Goal: Transaction & Acquisition: Purchase product/service

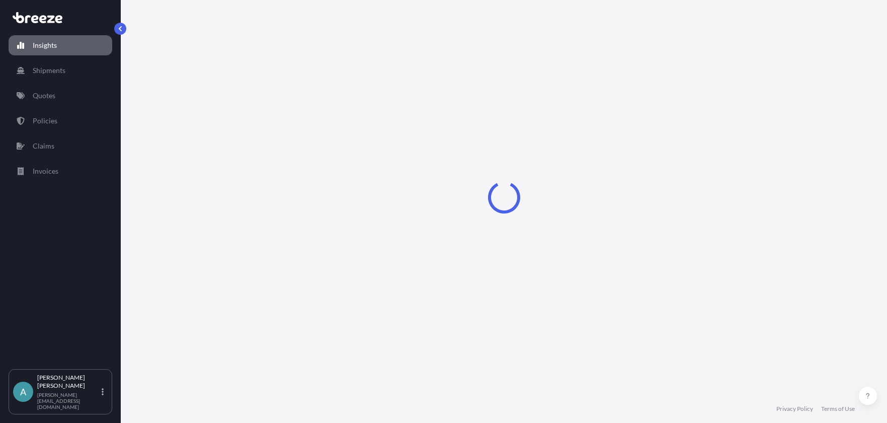
select select "2025"
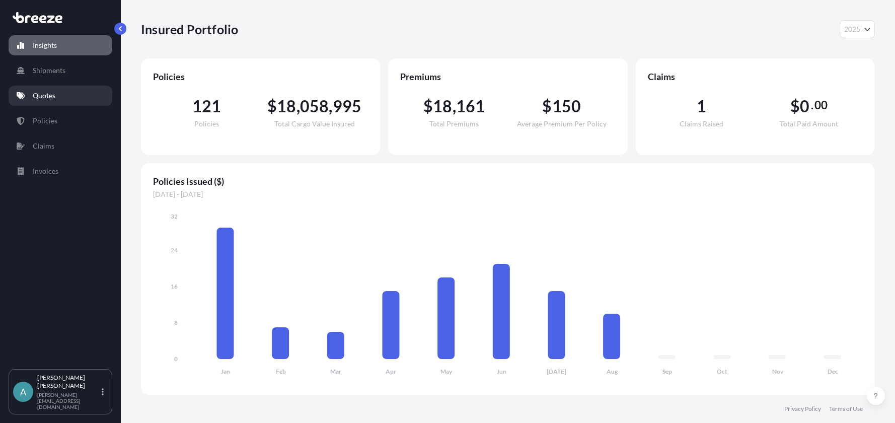
click at [66, 96] on link "Quotes" at bounding box center [61, 96] width 104 height 20
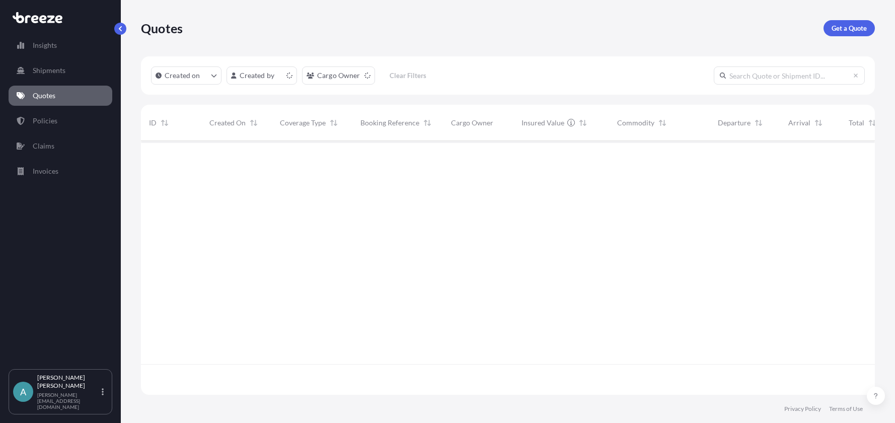
scroll to position [252, 726]
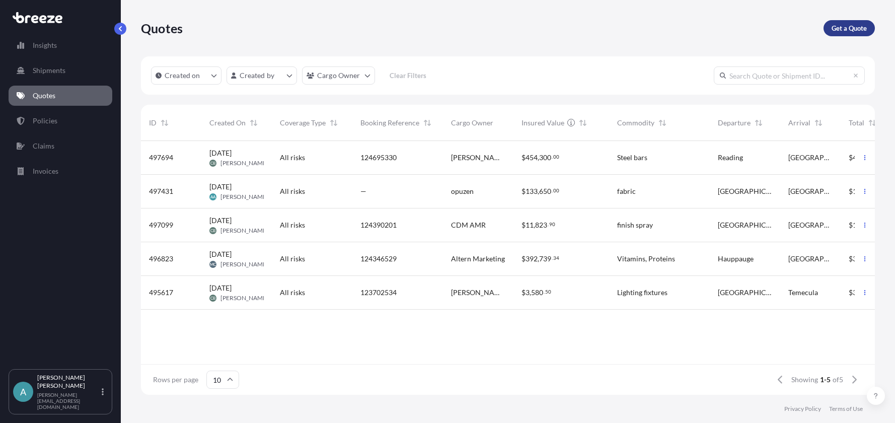
click at [841, 32] on p "Get a Quote" at bounding box center [849, 28] width 35 height 10
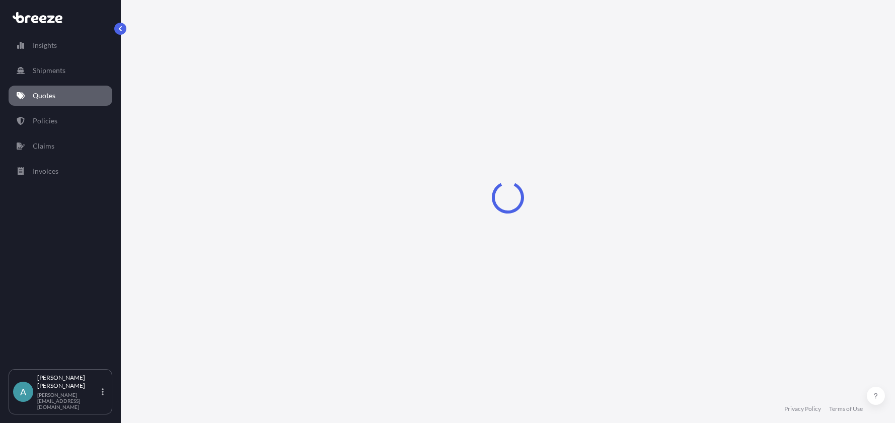
scroll to position [11, 0]
select select "Sea"
select select "1"
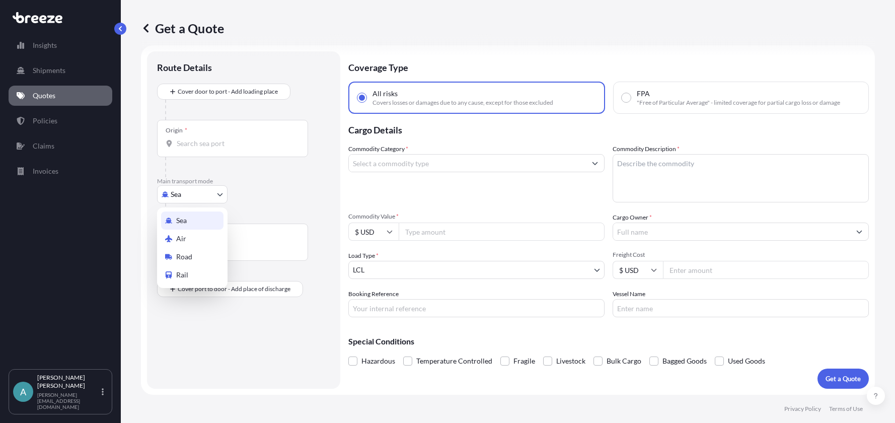
click at [219, 202] on body "Insights Shipments Quotes Policies Claims Invoices A [PERSON_NAME] [PERSON_NAME…" at bounding box center [447, 211] width 895 height 423
click at [211, 254] on div "Road" at bounding box center [192, 257] width 62 height 18
select select "Road"
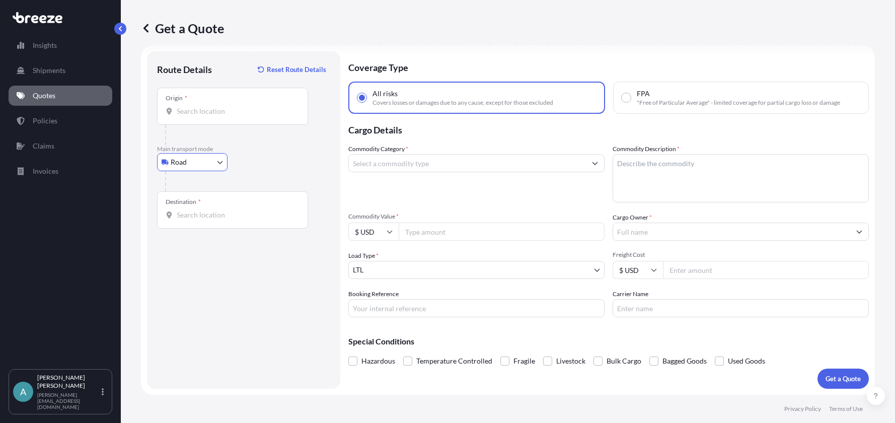
click at [276, 118] on div "Origin *" at bounding box center [232, 106] width 151 height 37
click at [276, 116] on input "Origin *" at bounding box center [236, 111] width 119 height 10
type input "[GEOGRAPHIC_DATA]"
click at [218, 207] on div "Destination *" at bounding box center [232, 209] width 151 height 37
click at [218, 210] on input "Destination *" at bounding box center [236, 215] width 119 height 10
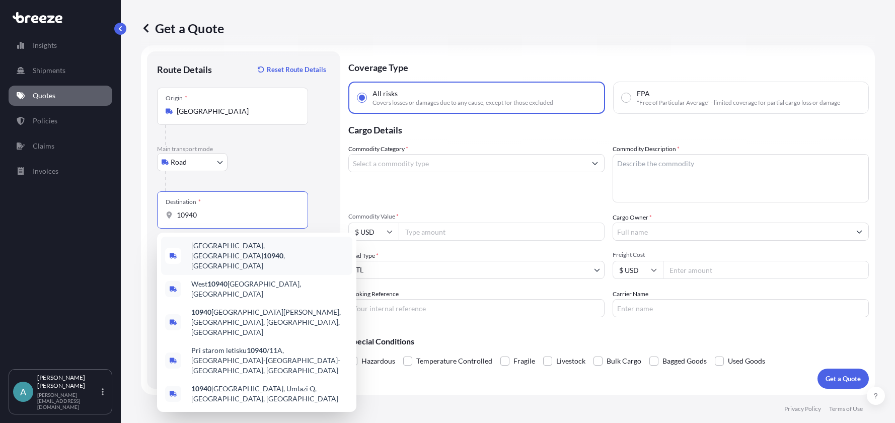
click at [281, 252] on div "[GEOGRAPHIC_DATA], [GEOGRAPHIC_DATA] 10940 , [GEOGRAPHIC_DATA]" at bounding box center [256, 256] width 191 height 38
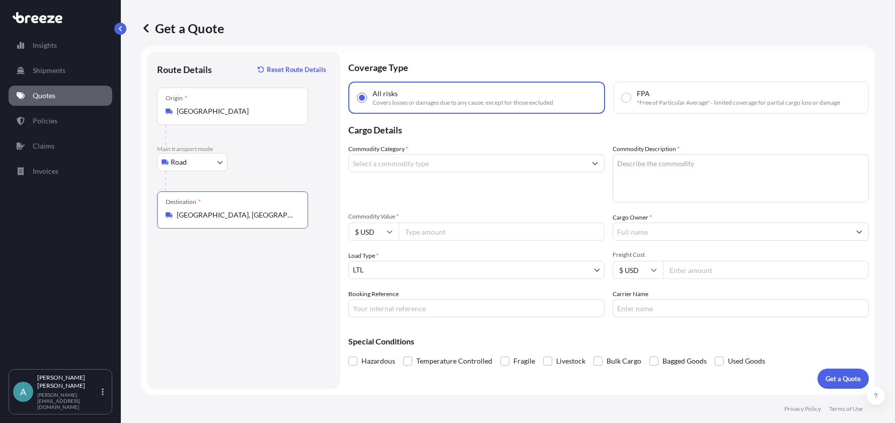
type input "[GEOGRAPHIC_DATA], [GEOGRAPHIC_DATA] 10940, [GEOGRAPHIC_DATA]"
click at [431, 168] on input "Commodity Category *" at bounding box center [467, 163] width 237 height 18
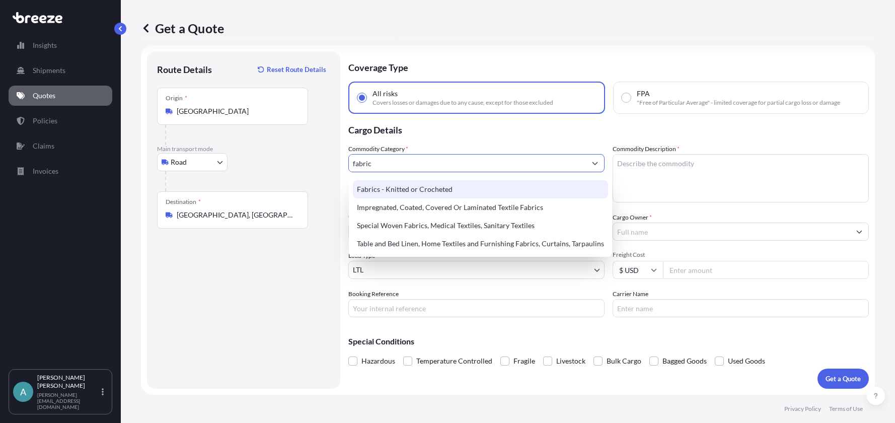
click at [448, 186] on div "Fabrics - Knitted or Crocheted" at bounding box center [480, 189] width 255 height 18
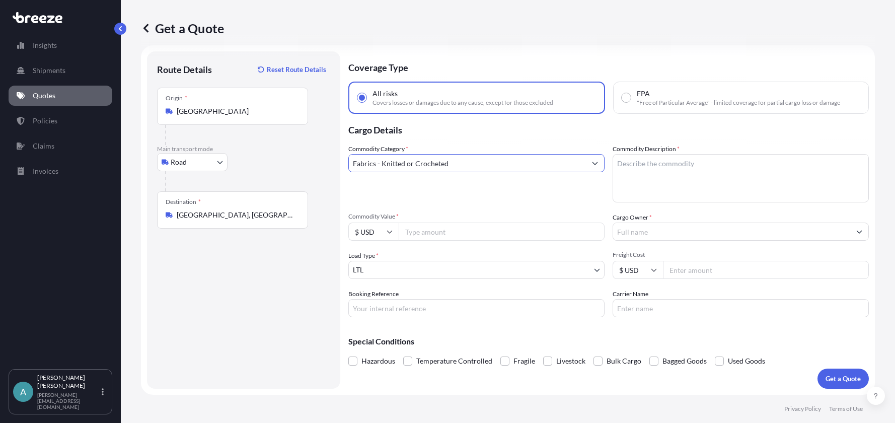
type input "Fabrics - Knitted or Crocheted"
click at [645, 170] on textarea "Commodity Description *" at bounding box center [741, 178] width 256 height 48
type textarea "fabric"
click at [466, 228] on input "Commodity Value *" at bounding box center [502, 231] width 206 height 18
type input "118000"
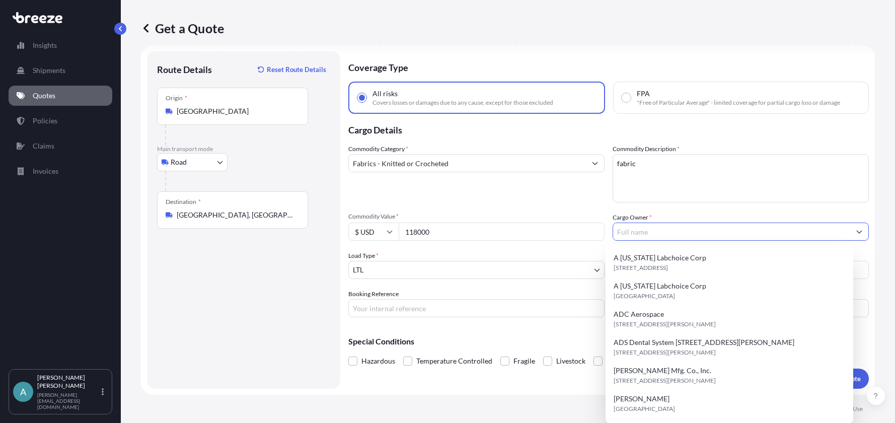
click at [627, 230] on input "Cargo Owner *" at bounding box center [731, 231] width 237 height 18
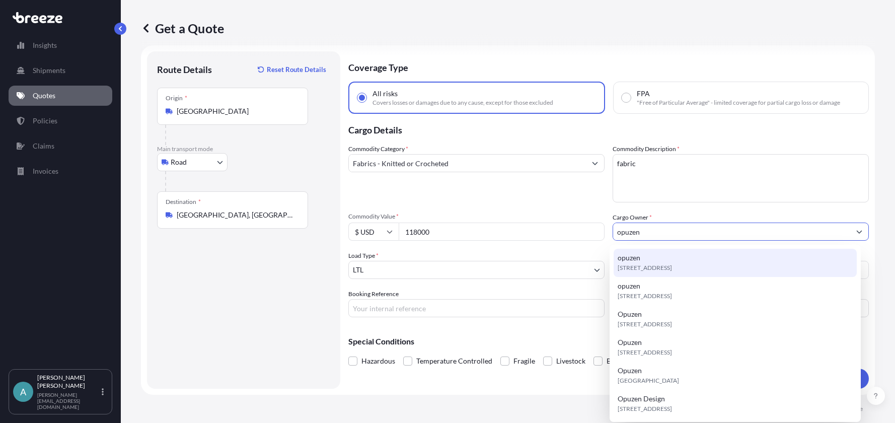
click at [645, 259] on div "opuzen [STREET_ADDRESS]" at bounding box center [736, 263] width 244 height 28
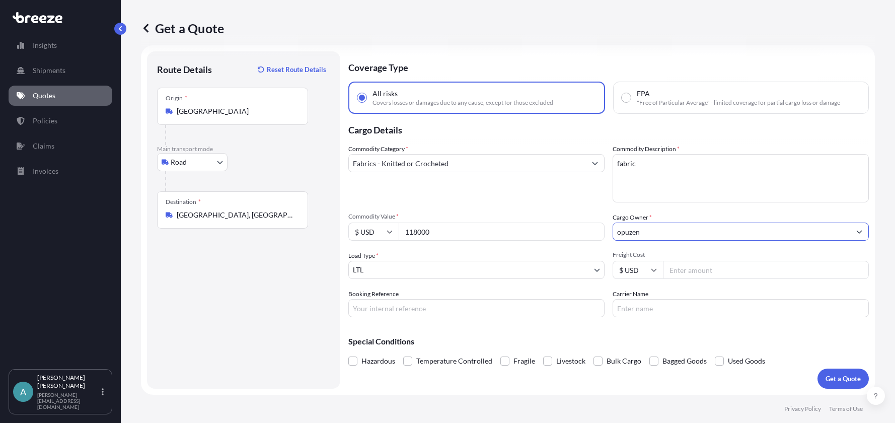
type input "opuzen"
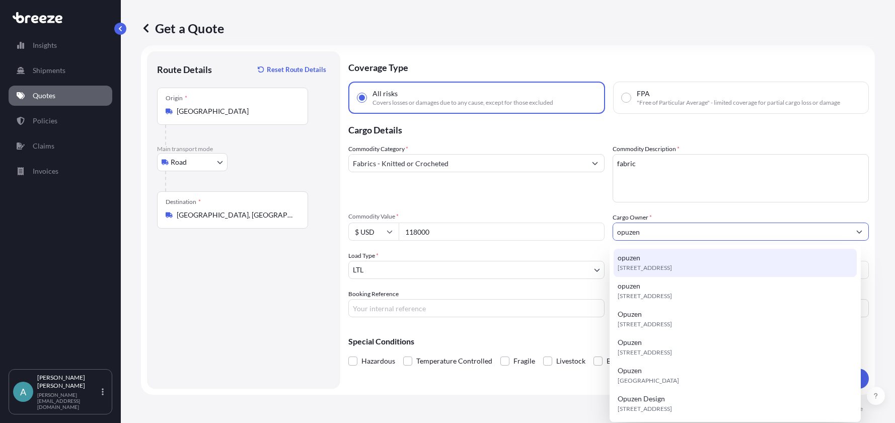
click at [661, 274] on div "opuzen [STREET_ADDRESS]" at bounding box center [736, 263] width 244 height 28
click at [640, 263] on span "[STREET_ADDRESS]" at bounding box center [645, 268] width 54 height 10
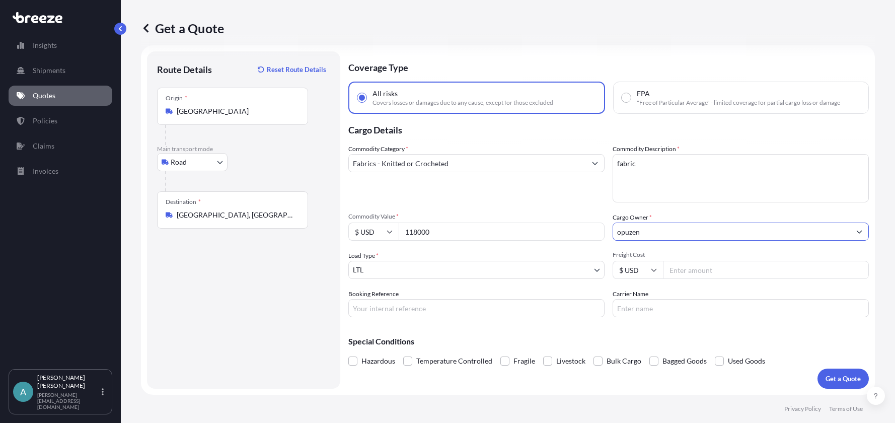
click at [685, 272] on input "Freight Cost" at bounding box center [766, 270] width 206 height 18
type input "800"
click at [571, 292] on div "Booking Reference" at bounding box center [476, 303] width 256 height 28
click at [843, 379] on p "Get a Quote" at bounding box center [843, 379] width 35 height 10
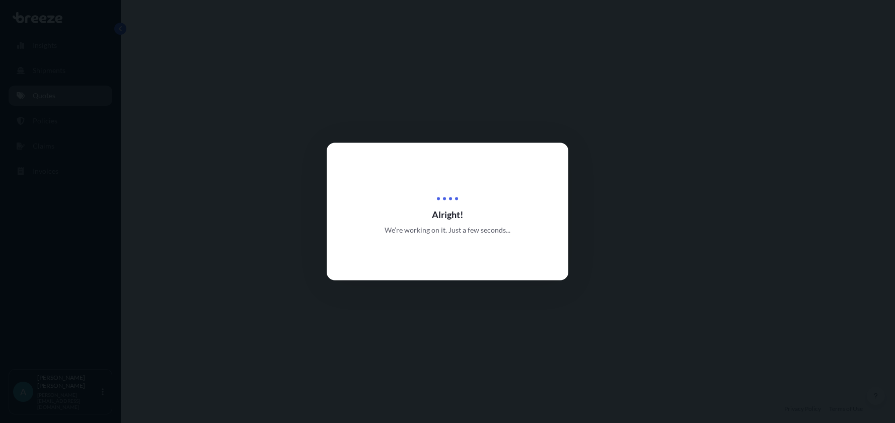
select select "Road"
select select "1"
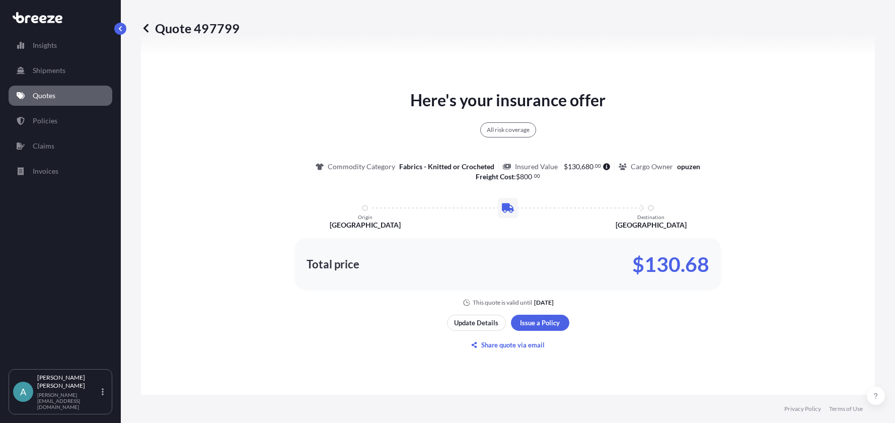
scroll to position [567, 0]
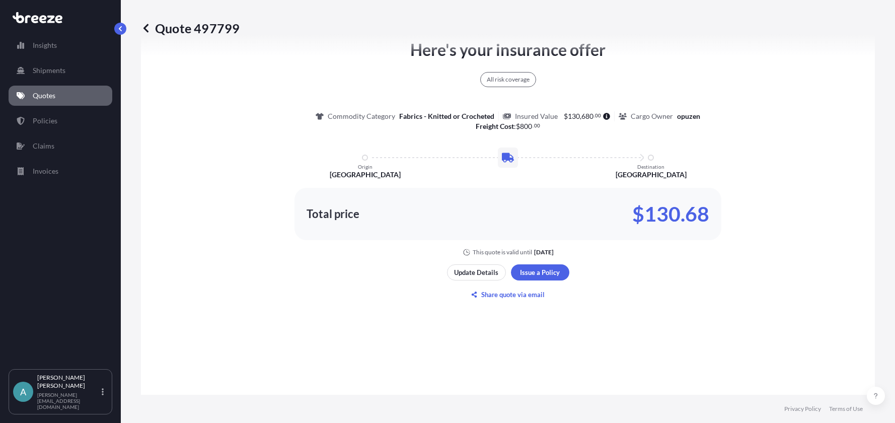
click at [215, 28] on p "Quote 497799" at bounding box center [190, 28] width 99 height 16
click at [214, 28] on p "Quote 497799" at bounding box center [190, 28] width 99 height 16
copy p "497799"
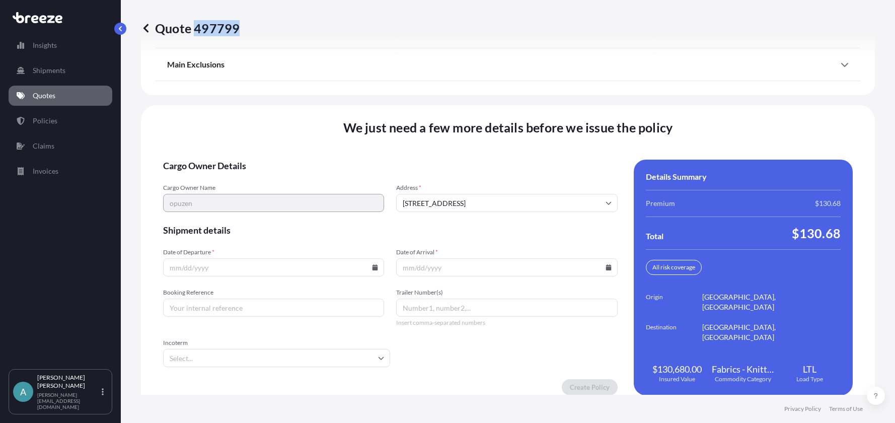
scroll to position [1335, 0]
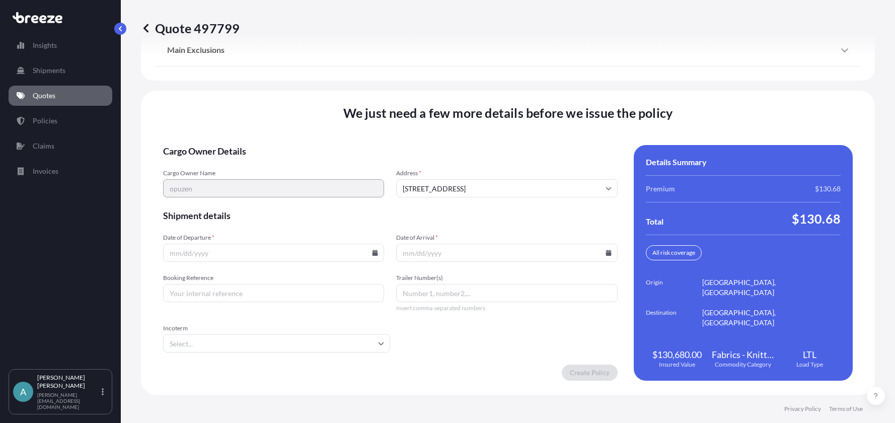
click at [381, 254] on input "Date of Departure *" at bounding box center [273, 253] width 221 height 18
click at [376, 254] on icon at bounding box center [375, 253] width 6 height 6
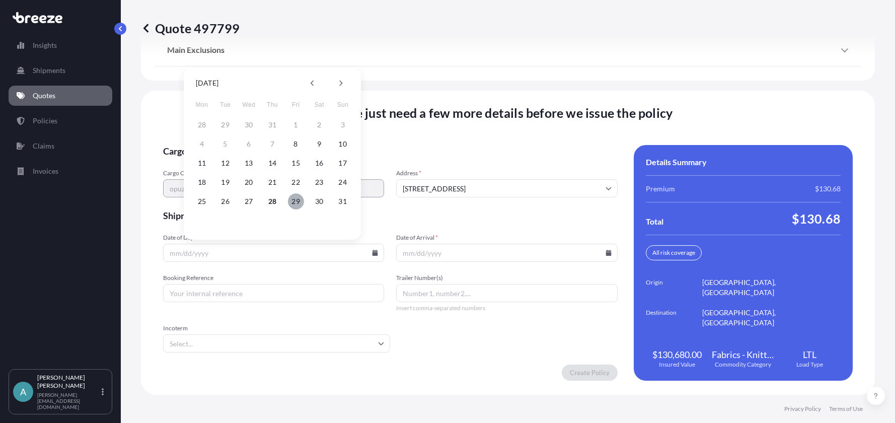
click at [302, 203] on button "29" at bounding box center [296, 201] width 16 height 16
type input "[DATE]"
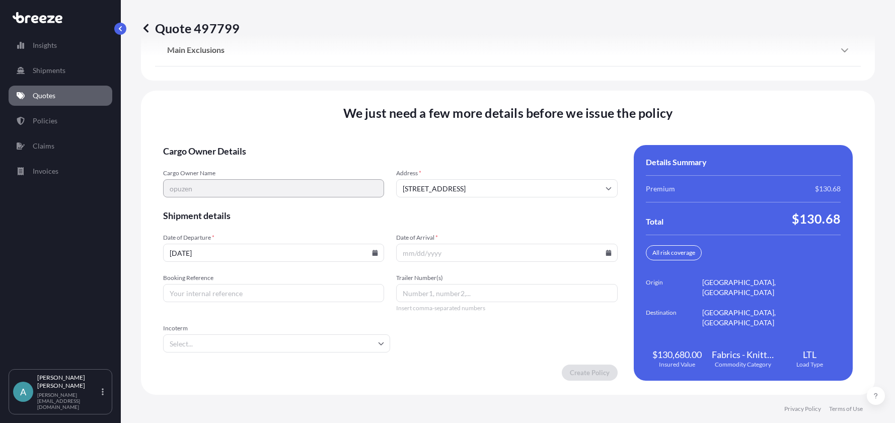
click at [606, 254] on icon at bounding box center [609, 253] width 6 height 6
click at [570, 85] on icon at bounding box center [571, 83] width 4 height 6
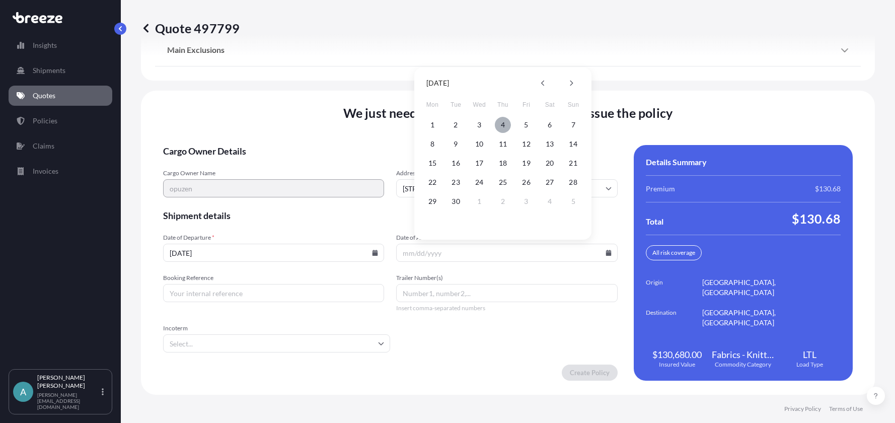
click at [501, 125] on button "4" at bounding box center [503, 125] width 16 height 16
type input "[DATE]"
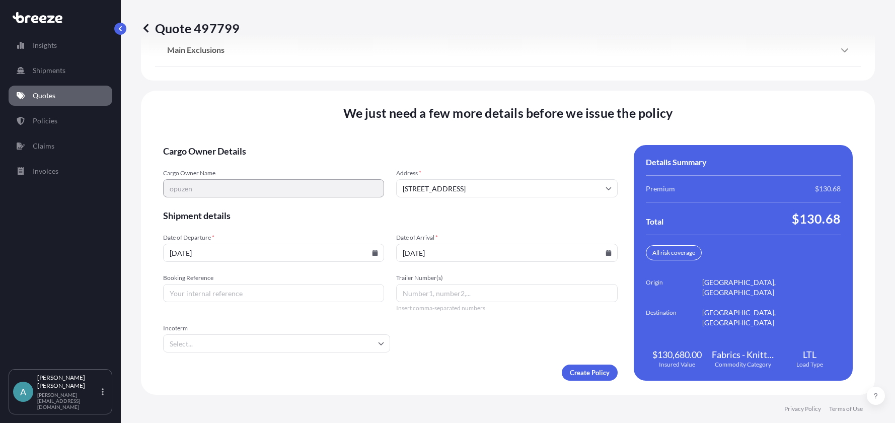
click at [474, 155] on span "Cargo Owner Details" at bounding box center [390, 151] width 455 height 12
click at [269, 296] on input "Booking Reference" at bounding box center [273, 293] width 221 height 18
paste input "124718015"
type input "124718015"
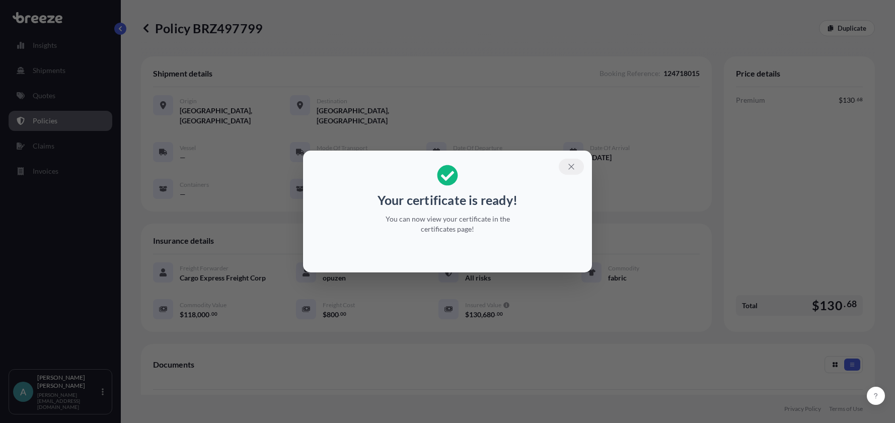
click at [572, 165] on icon "button" at bounding box center [571, 166] width 9 height 9
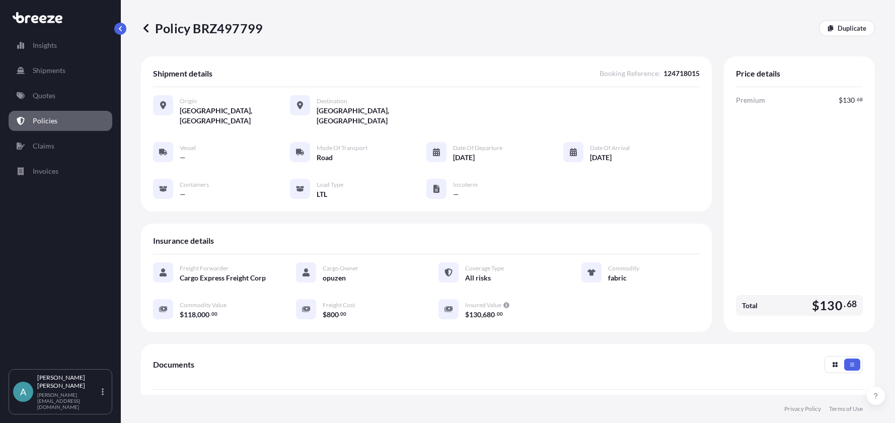
click at [235, 23] on p "Policy BRZ497799" at bounding box center [202, 28] width 122 height 16
copy p "BRZ497799"
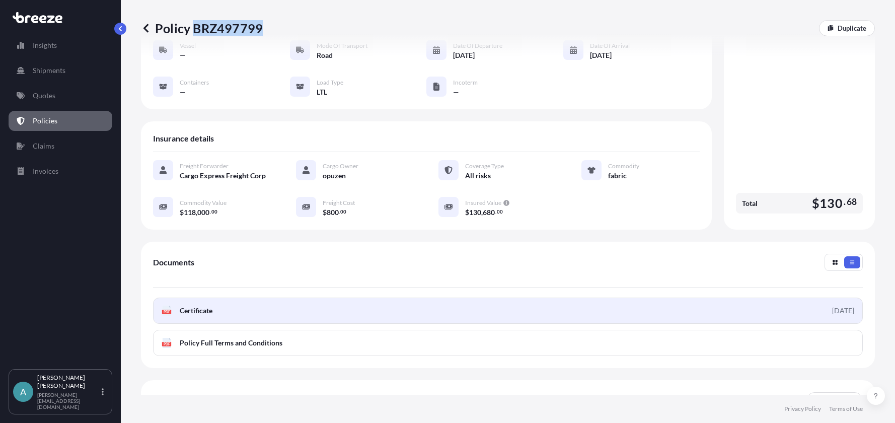
scroll to position [173, 0]
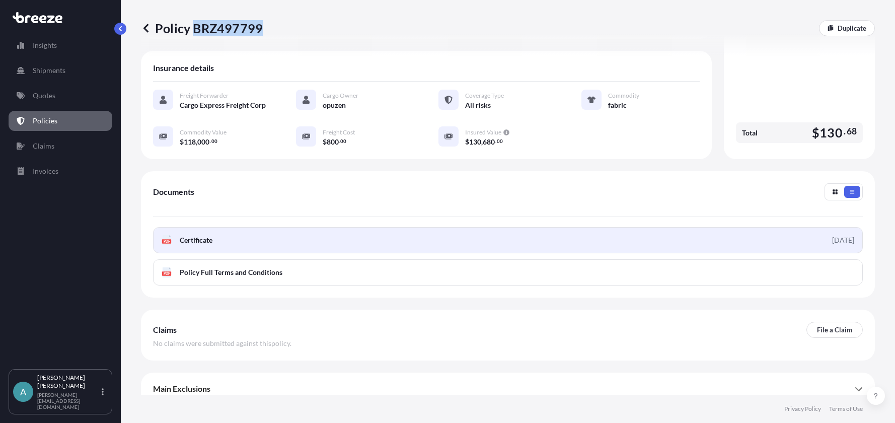
click at [316, 236] on link "PDF Certificate [DATE]" at bounding box center [508, 240] width 710 height 26
